Goal: Information Seeking & Learning: Find specific fact

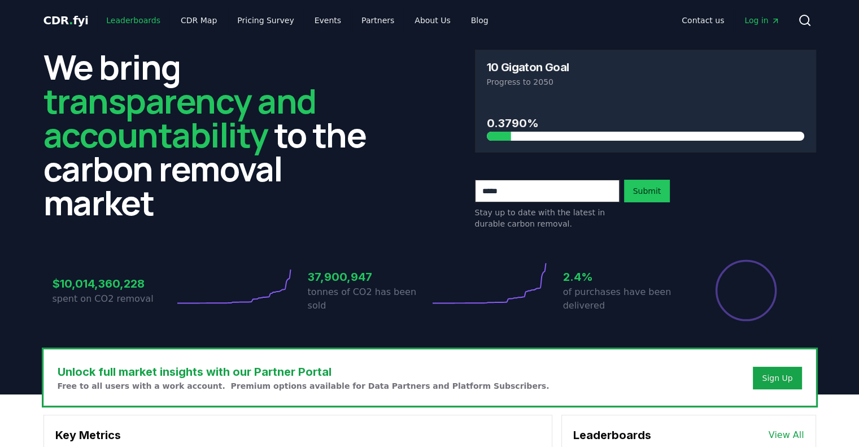
click at [119, 19] on link "Leaderboards" at bounding box center [133, 20] width 72 height 20
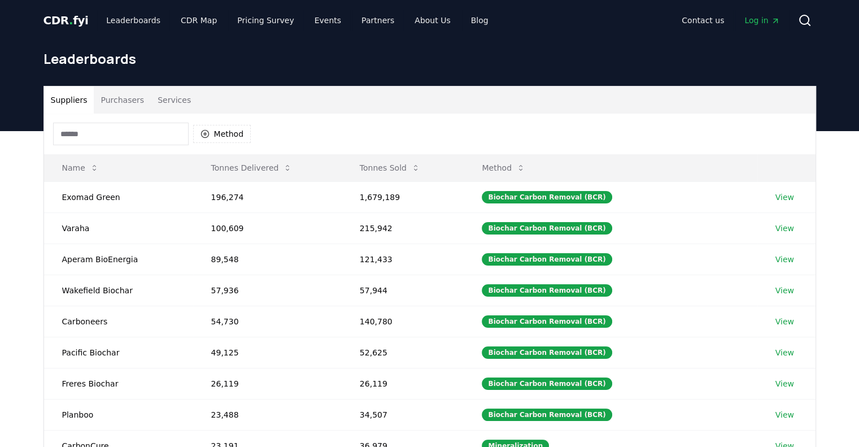
click at [94, 86] on button "Purchasers" at bounding box center [122, 99] width 57 height 27
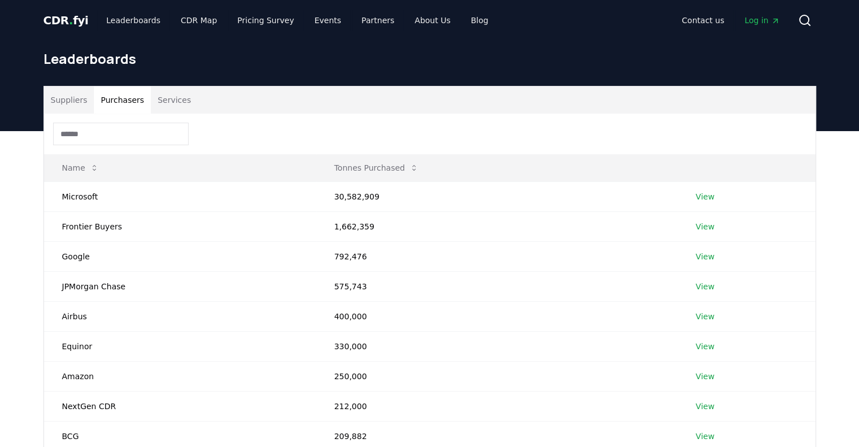
click at [99, 123] on input at bounding box center [121, 134] width 136 height 23
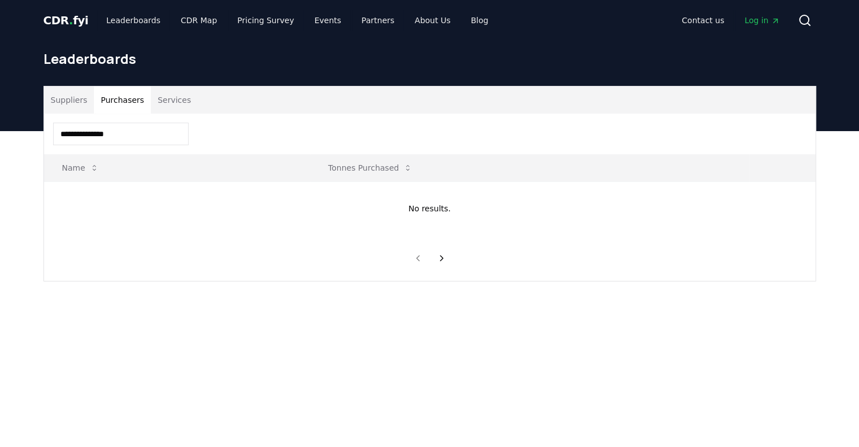
type input "**********"
click at [780, 16] on icon "Main" at bounding box center [775, 20] width 9 height 9
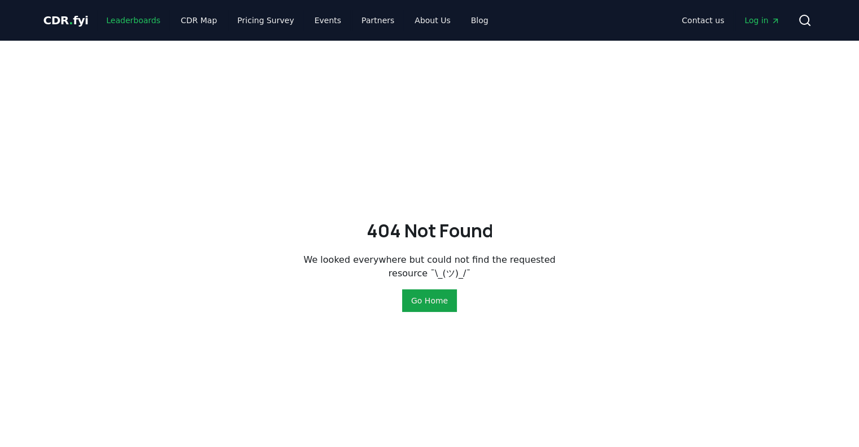
click at [98, 15] on link "Leaderboards" at bounding box center [133, 20] width 72 height 20
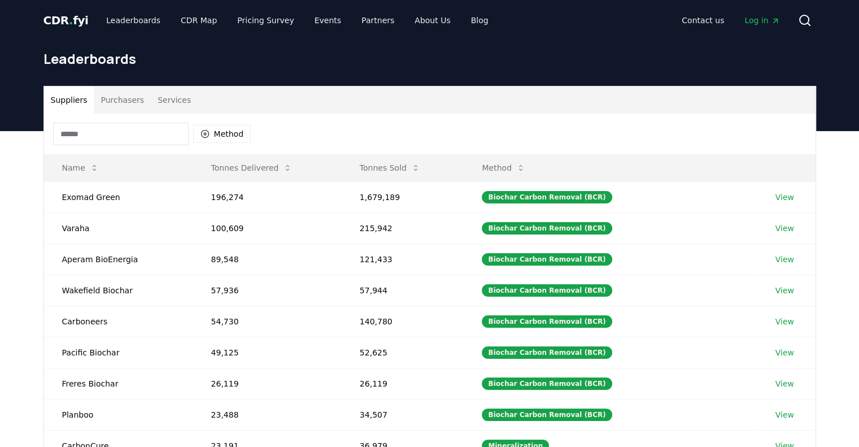
click at [100, 123] on input at bounding box center [121, 134] width 136 height 23
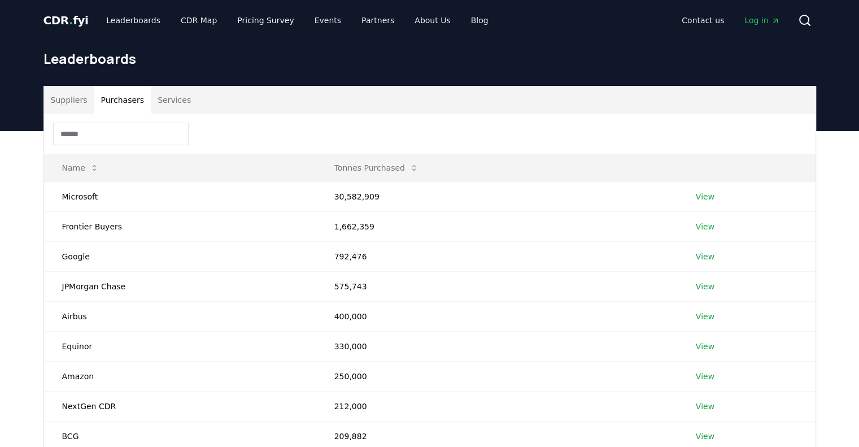
click at [95, 86] on button "Purchasers" at bounding box center [122, 99] width 57 height 27
click at [101, 123] on input at bounding box center [121, 134] width 136 height 23
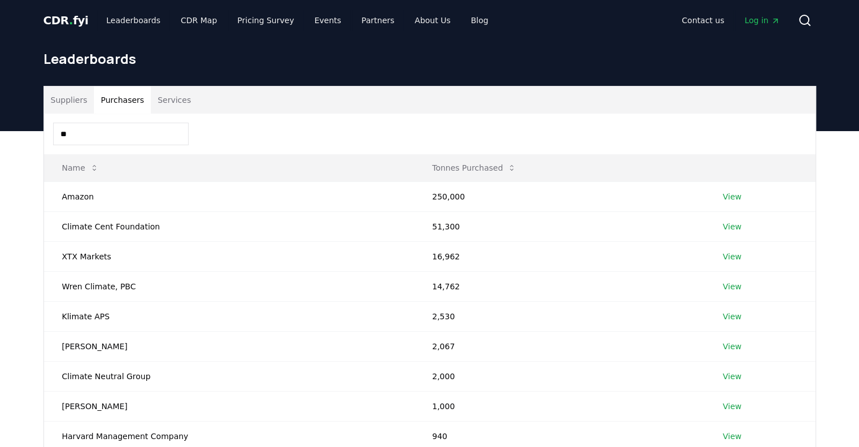
type input "*"
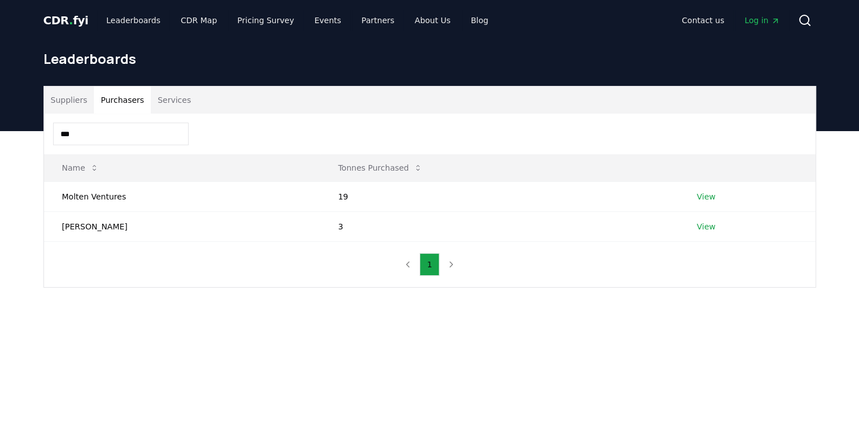
type input "****"
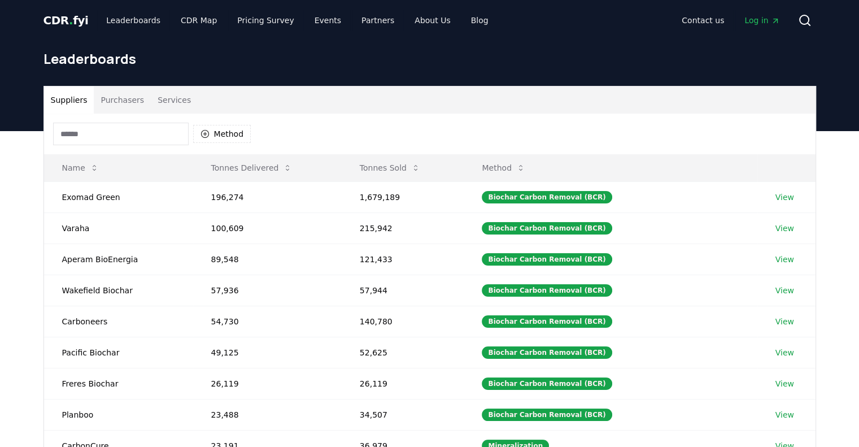
click at [64, 86] on button "Suppliers" at bounding box center [69, 99] width 50 height 27
click at [60, 156] on button "Name" at bounding box center [80, 167] width 55 height 23
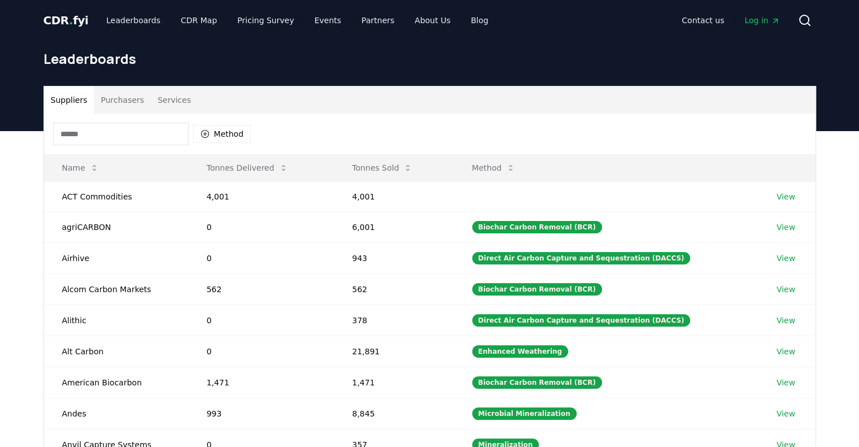
click at [75, 123] on input at bounding box center [121, 134] width 136 height 23
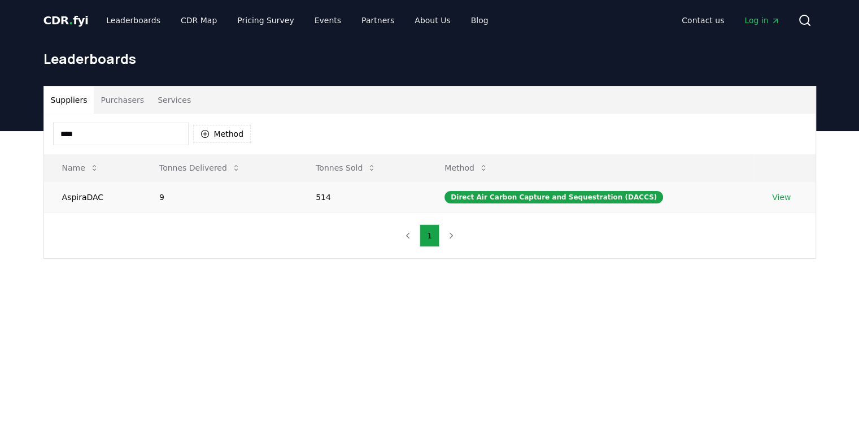
type input "****"
click at [781, 181] on td "View" at bounding box center [784, 196] width 61 height 31
click at [775, 191] on link "View" at bounding box center [781, 196] width 19 height 11
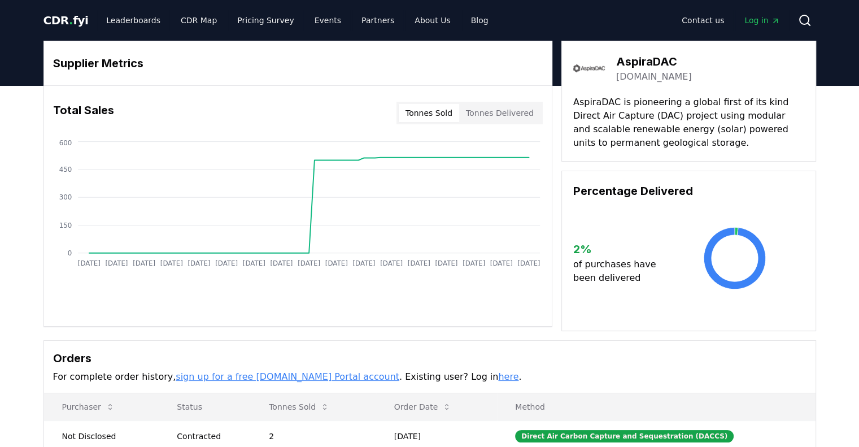
click at [644, 70] on link "aspiradac.com" at bounding box center [654, 77] width 76 height 14
